Goal: Information Seeking & Learning: Learn about a topic

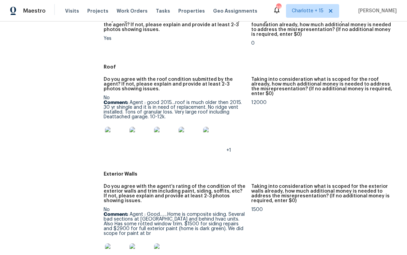
scroll to position [274, 0]
click at [112, 127] on img at bounding box center [116, 138] width 22 height 22
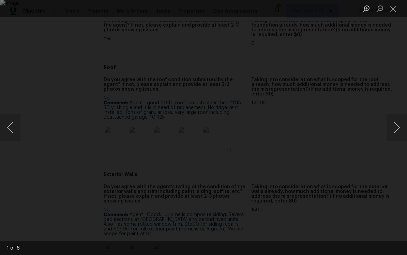
click at [393, 127] on button "Next image" at bounding box center [396, 127] width 20 height 27
click at [395, 128] on button "Next image" at bounding box center [396, 127] width 20 height 27
click at [396, 126] on button "Next image" at bounding box center [396, 127] width 20 height 27
click at [398, 129] on button "Next image" at bounding box center [396, 127] width 20 height 27
click at [392, 80] on div "Lightbox" at bounding box center [203, 127] width 407 height 255
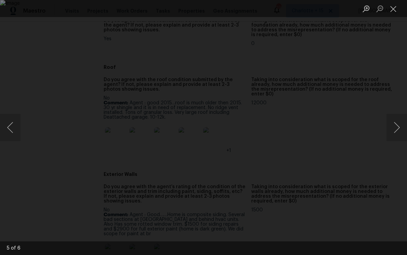
click at [393, 9] on button "Close lightbox" at bounding box center [393, 9] width 14 height 12
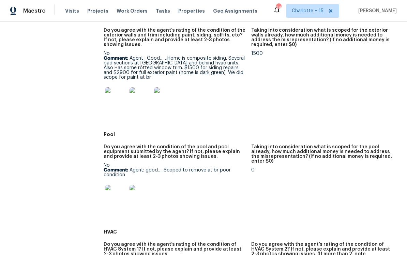
scroll to position [431, 0]
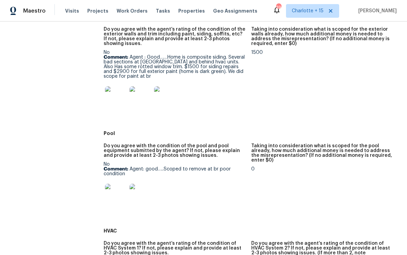
click at [107, 184] on img at bounding box center [116, 195] width 22 height 22
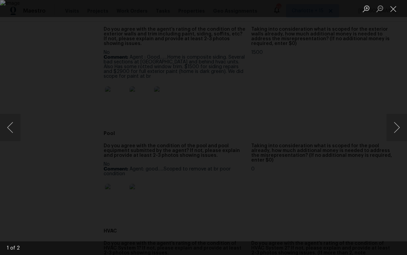
click at [395, 121] on button "Next image" at bounding box center [396, 127] width 20 height 27
click at [395, 125] on button "Next image" at bounding box center [396, 127] width 20 height 27
click at [396, 65] on div "Lightbox" at bounding box center [203, 127] width 407 height 255
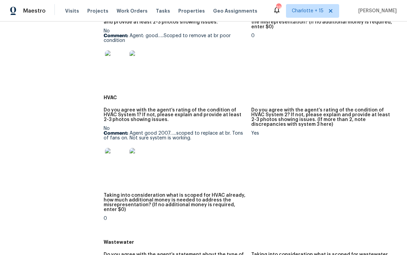
scroll to position [576, 0]
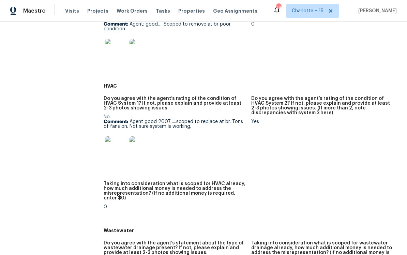
click at [110, 136] on img at bounding box center [116, 147] width 22 height 22
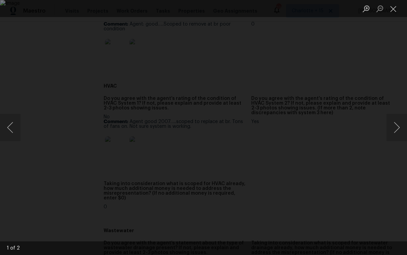
click at [395, 132] on button "Next image" at bounding box center [396, 127] width 20 height 27
click at [393, 78] on div "Lightbox" at bounding box center [203, 127] width 407 height 255
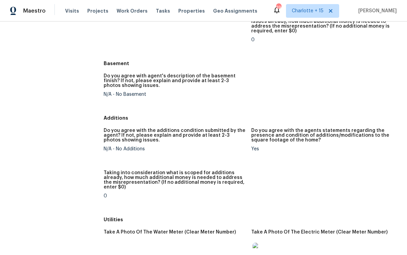
scroll to position [1022, 0]
